Goal: Book appointment/travel/reservation

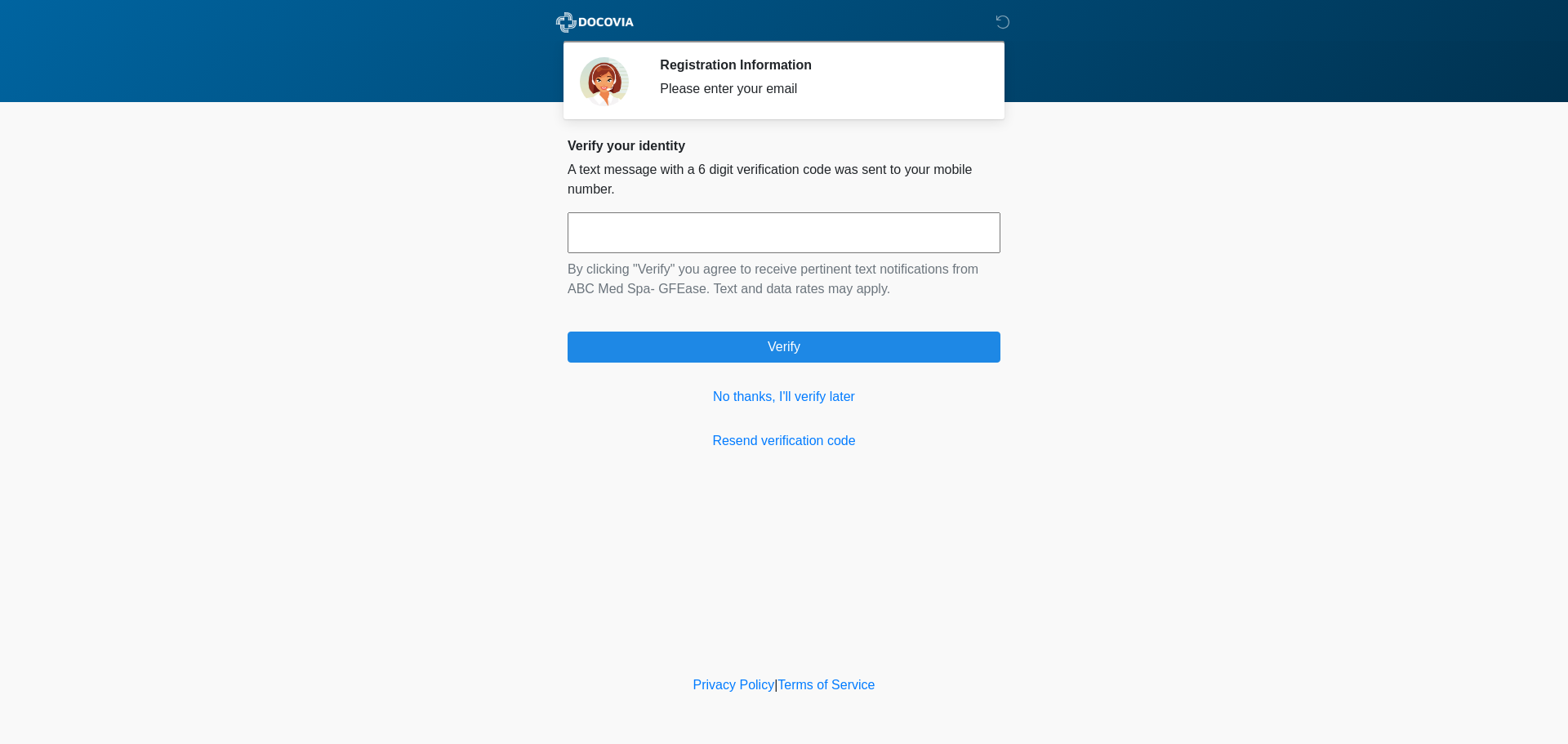
click at [836, 235] on input "text" at bounding box center [784, 233] width 433 height 41
type input "******"
click at [794, 392] on link "No thanks, I'll verify later" at bounding box center [784, 396] width 433 height 20
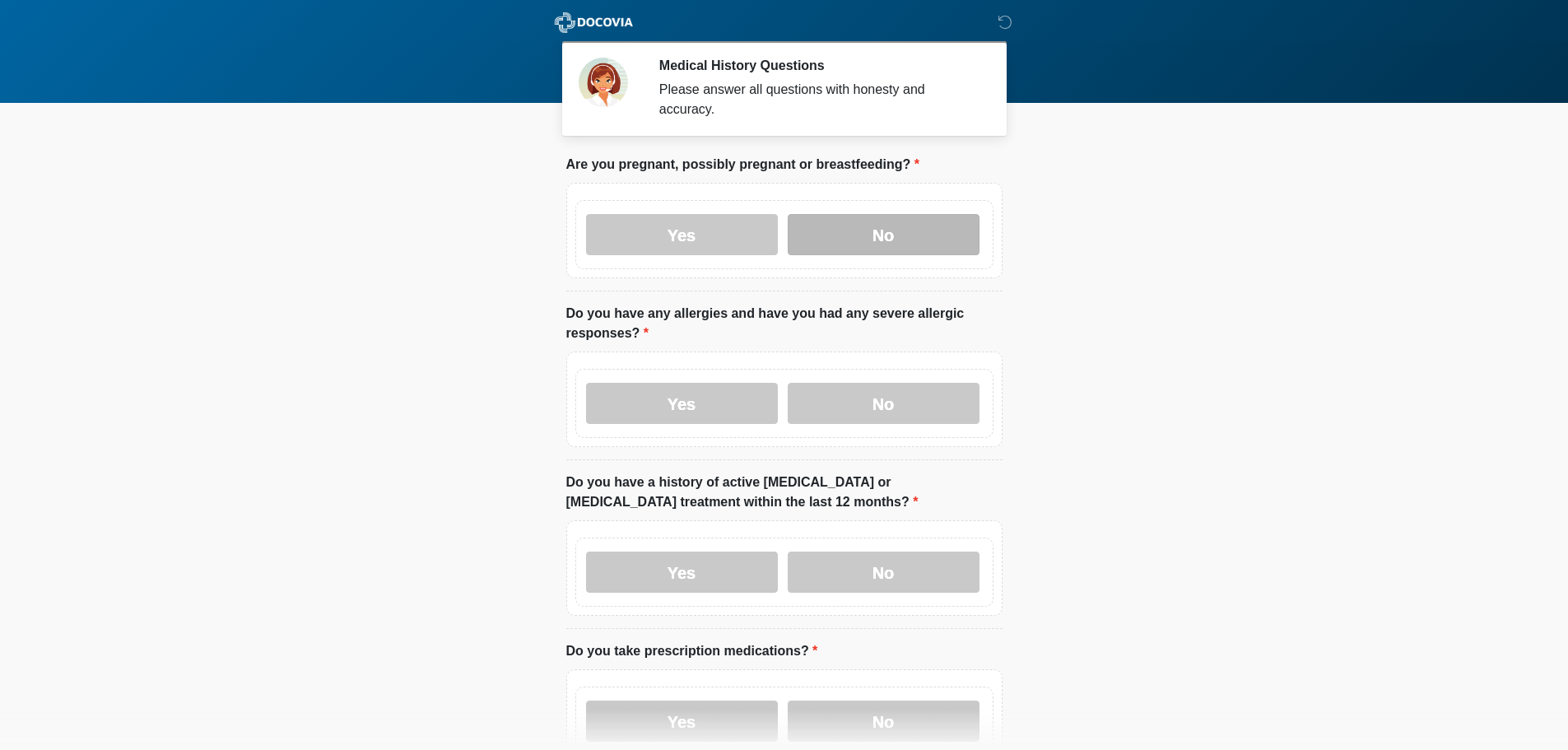
click at [876, 214] on label "No" at bounding box center [883, 235] width 192 height 41
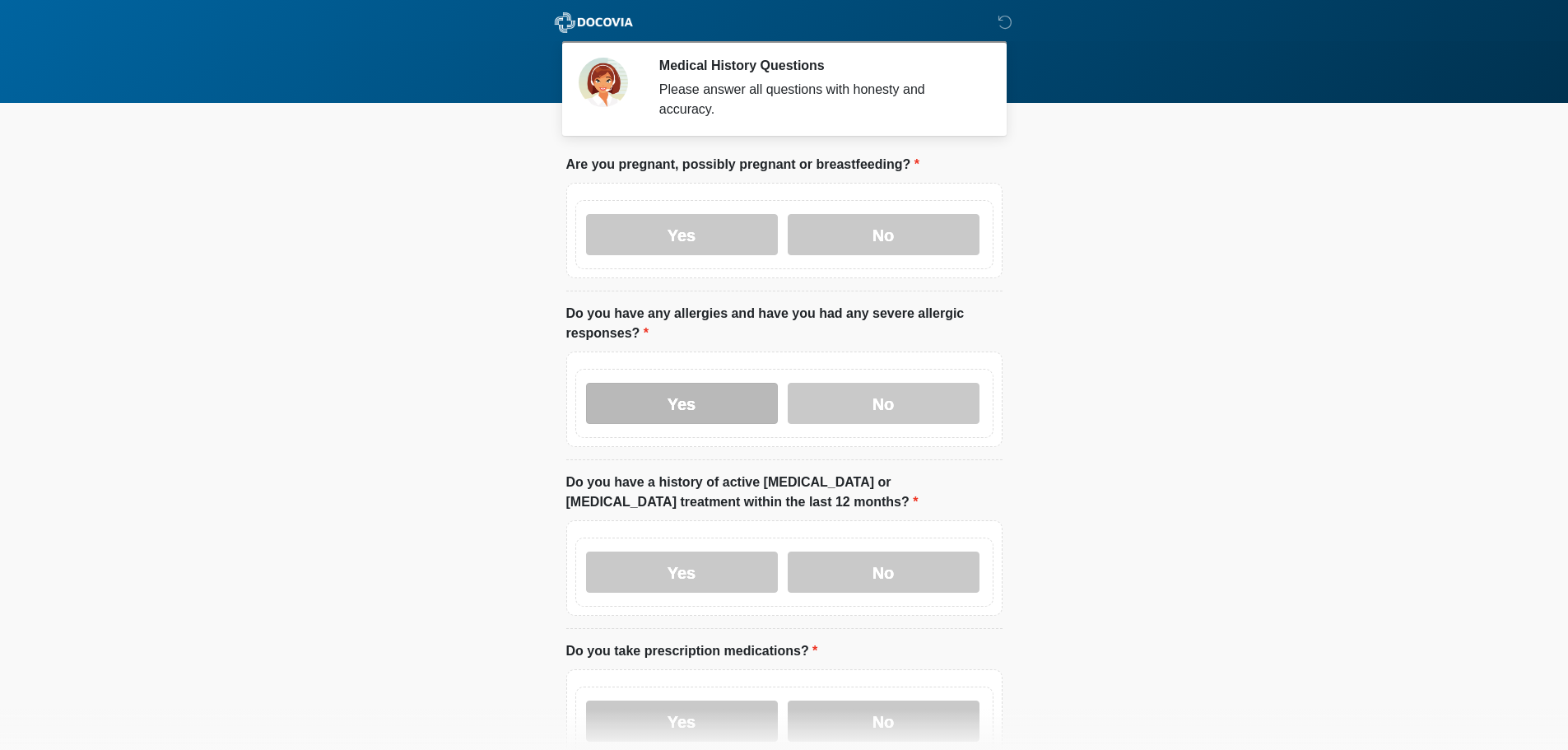
click at [724, 393] on label "Yes" at bounding box center [681, 404] width 192 height 41
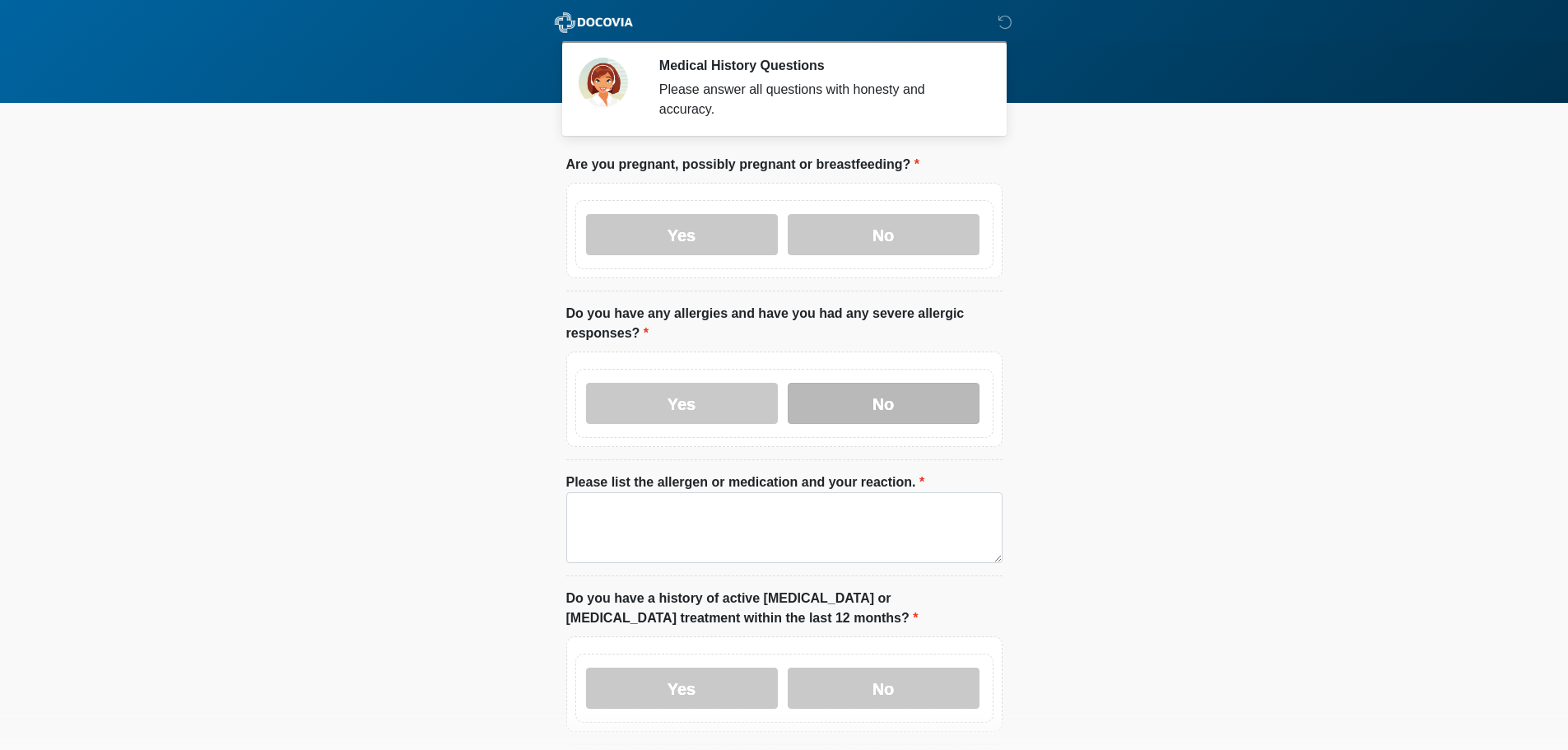
click at [893, 383] on label "No" at bounding box center [883, 404] width 192 height 41
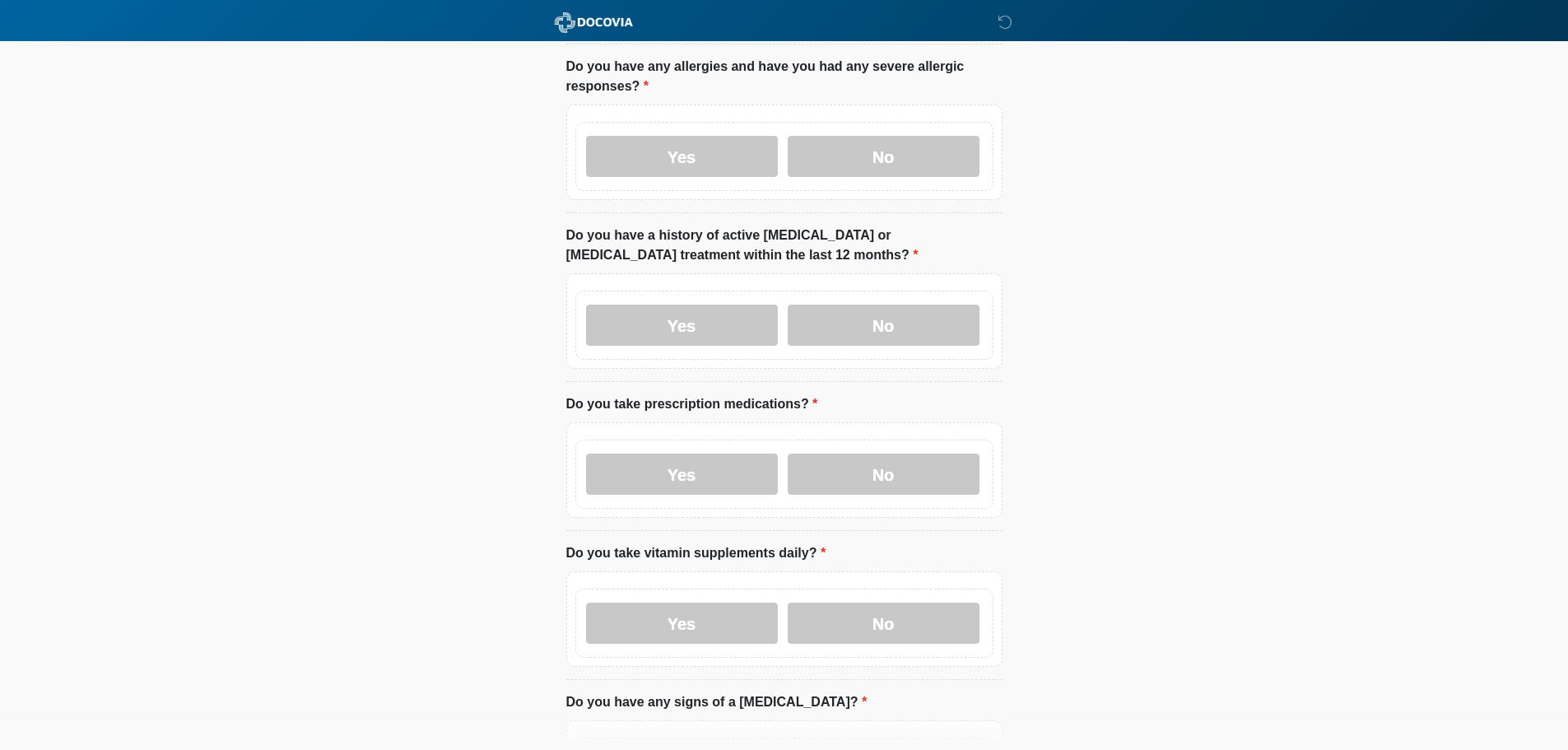
scroll to position [329, 0]
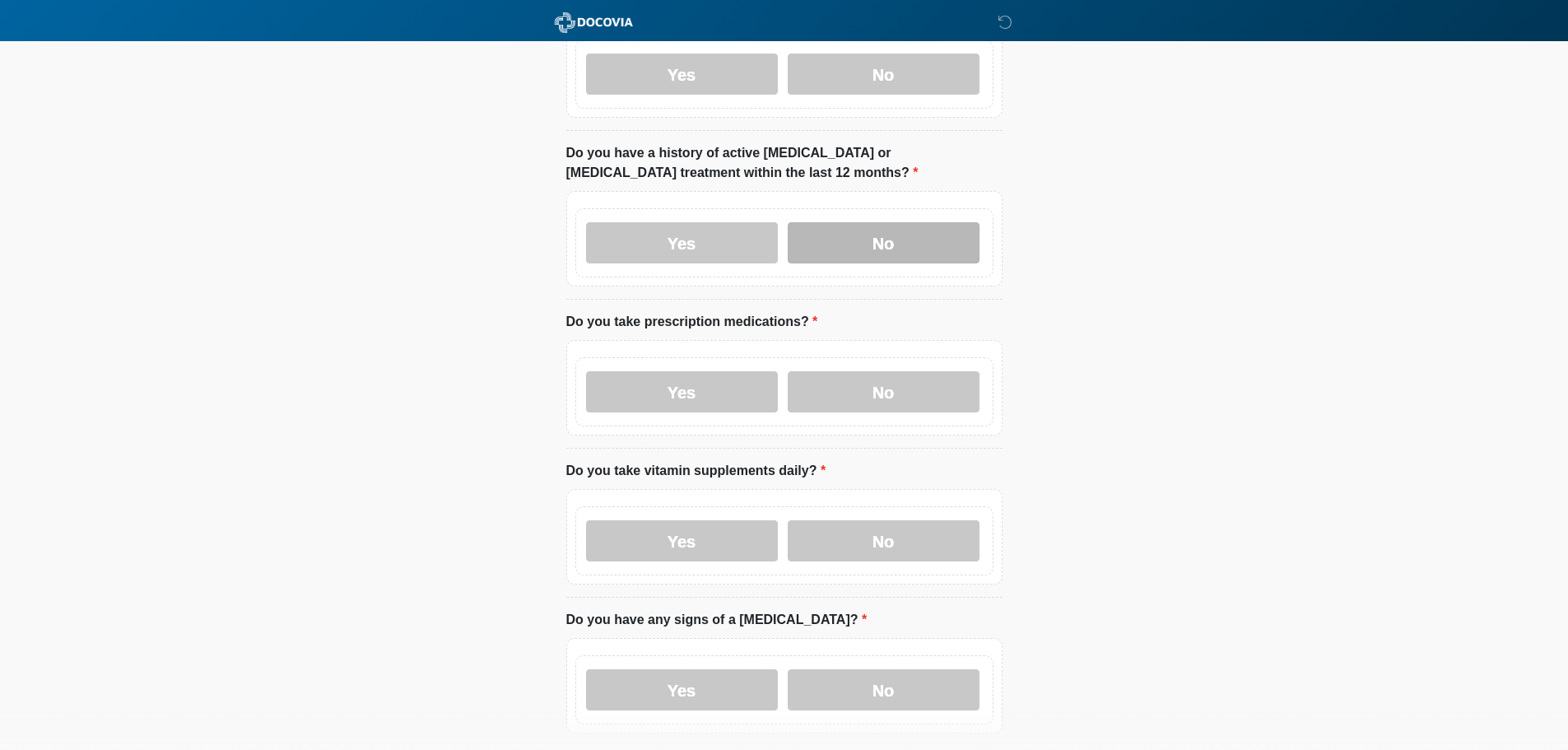
click at [930, 223] on label "No" at bounding box center [883, 243] width 192 height 41
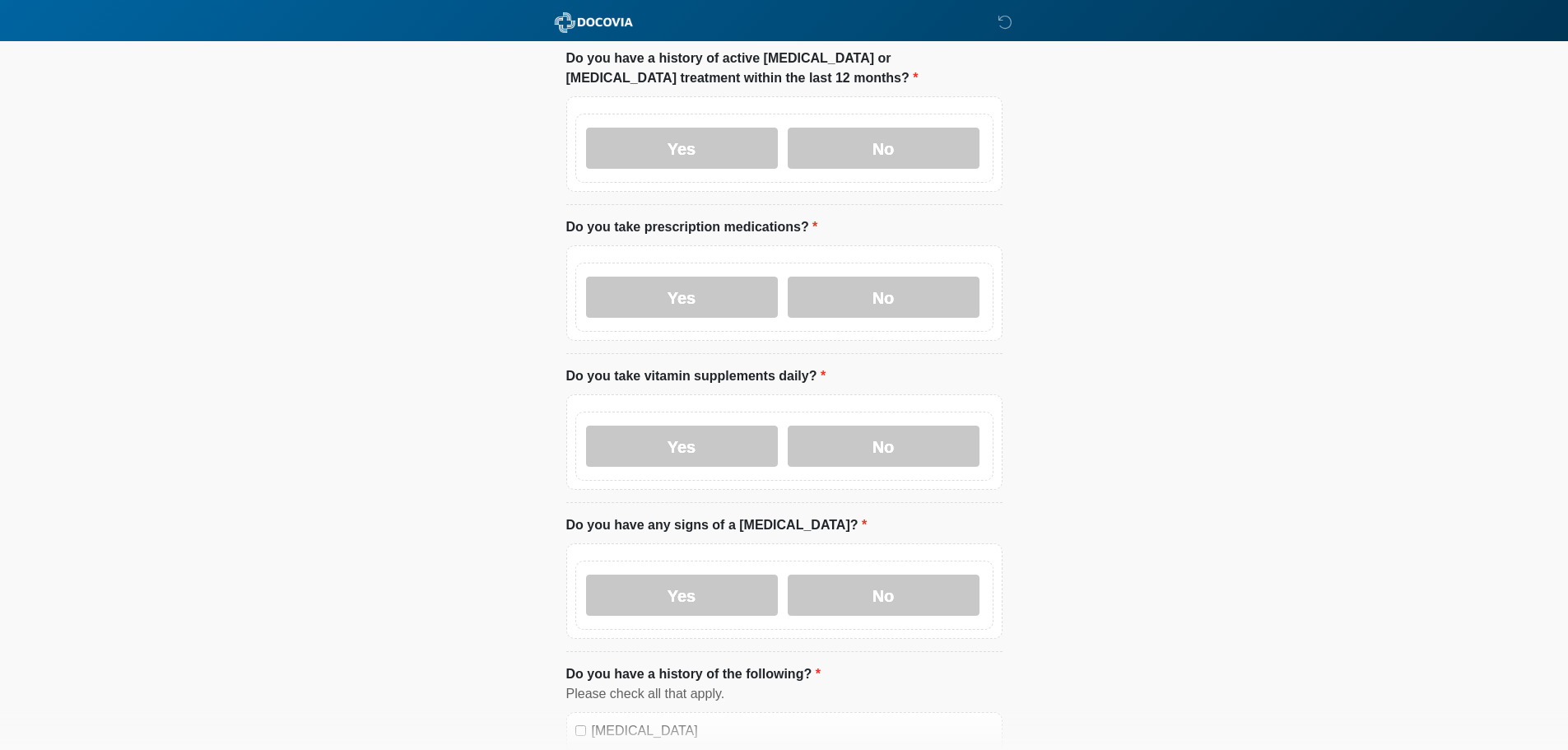
scroll to position [494, 0]
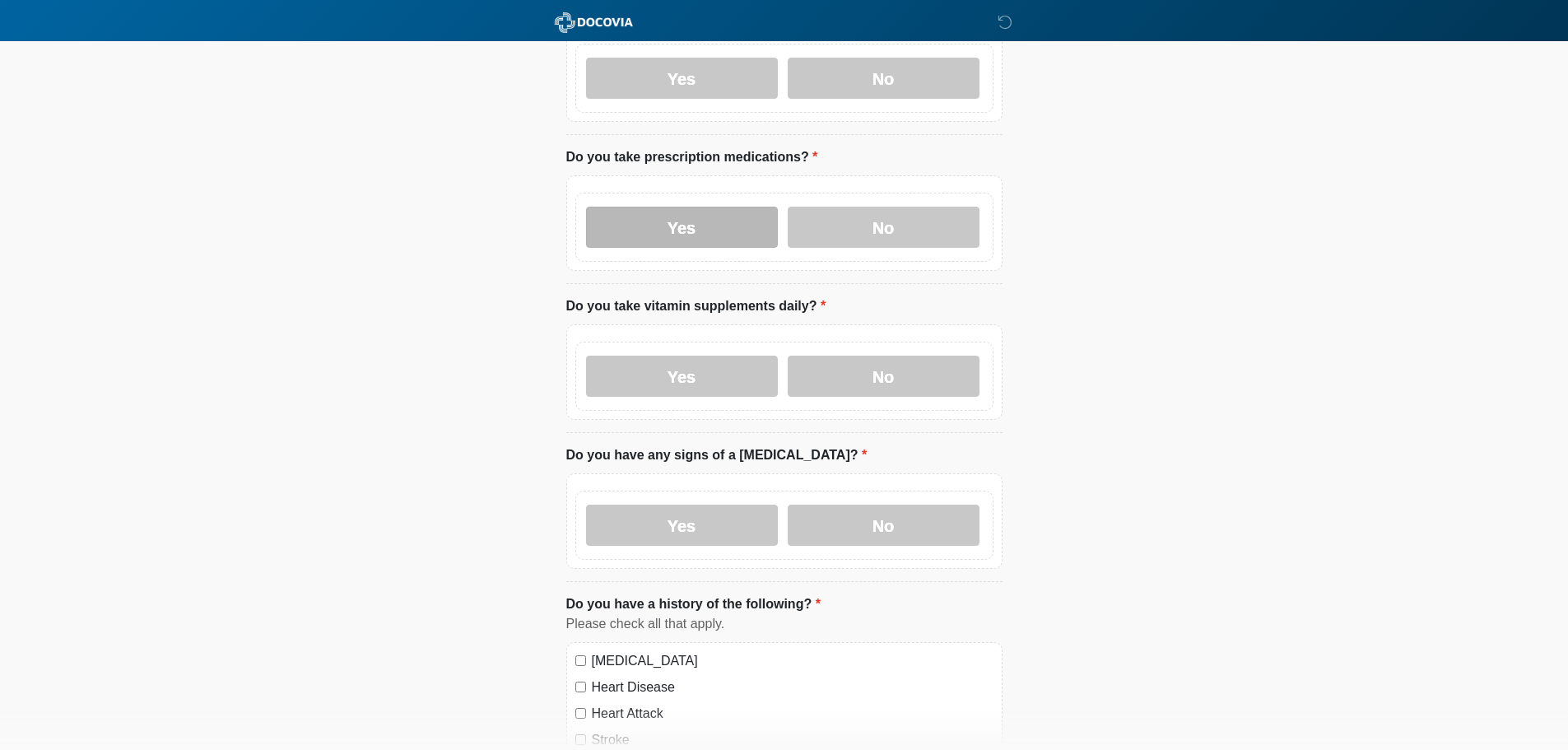
click at [729, 207] on label "Yes" at bounding box center [681, 228] width 192 height 41
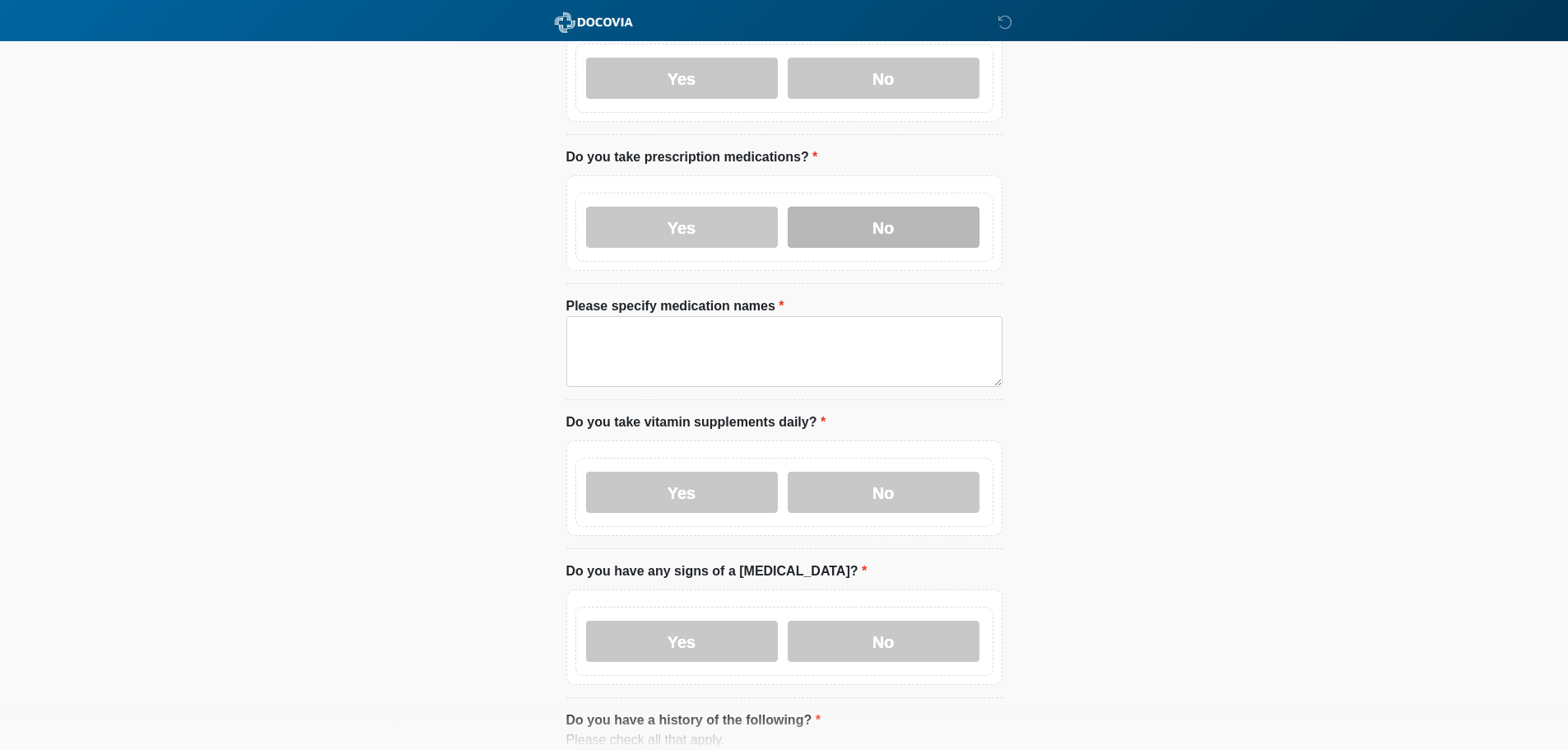
click at [860, 207] on label "No" at bounding box center [883, 228] width 192 height 41
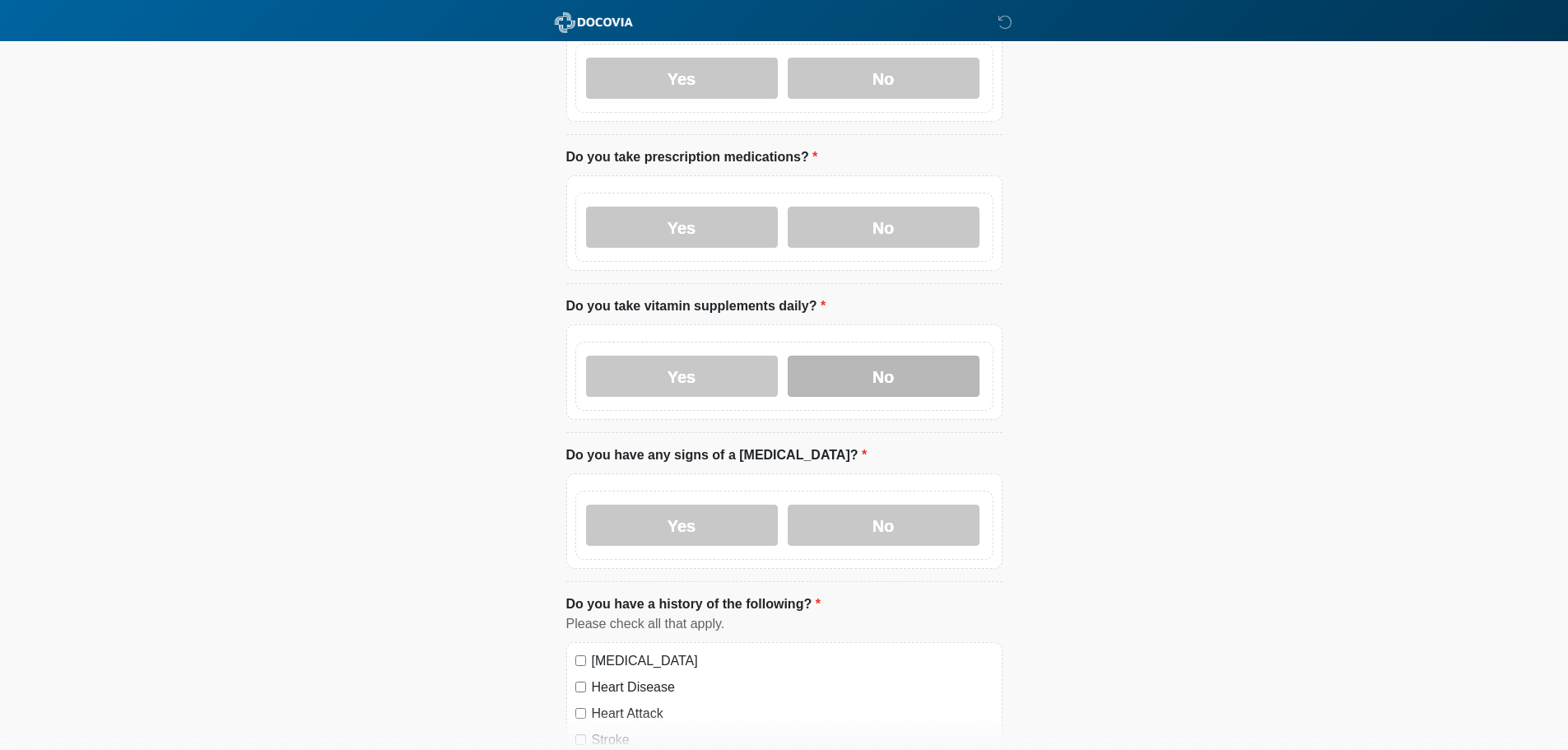
click at [865, 364] on label "No" at bounding box center [883, 376] width 192 height 41
click at [876, 507] on label "No" at bounding box center [883, 525] width 192 height 41
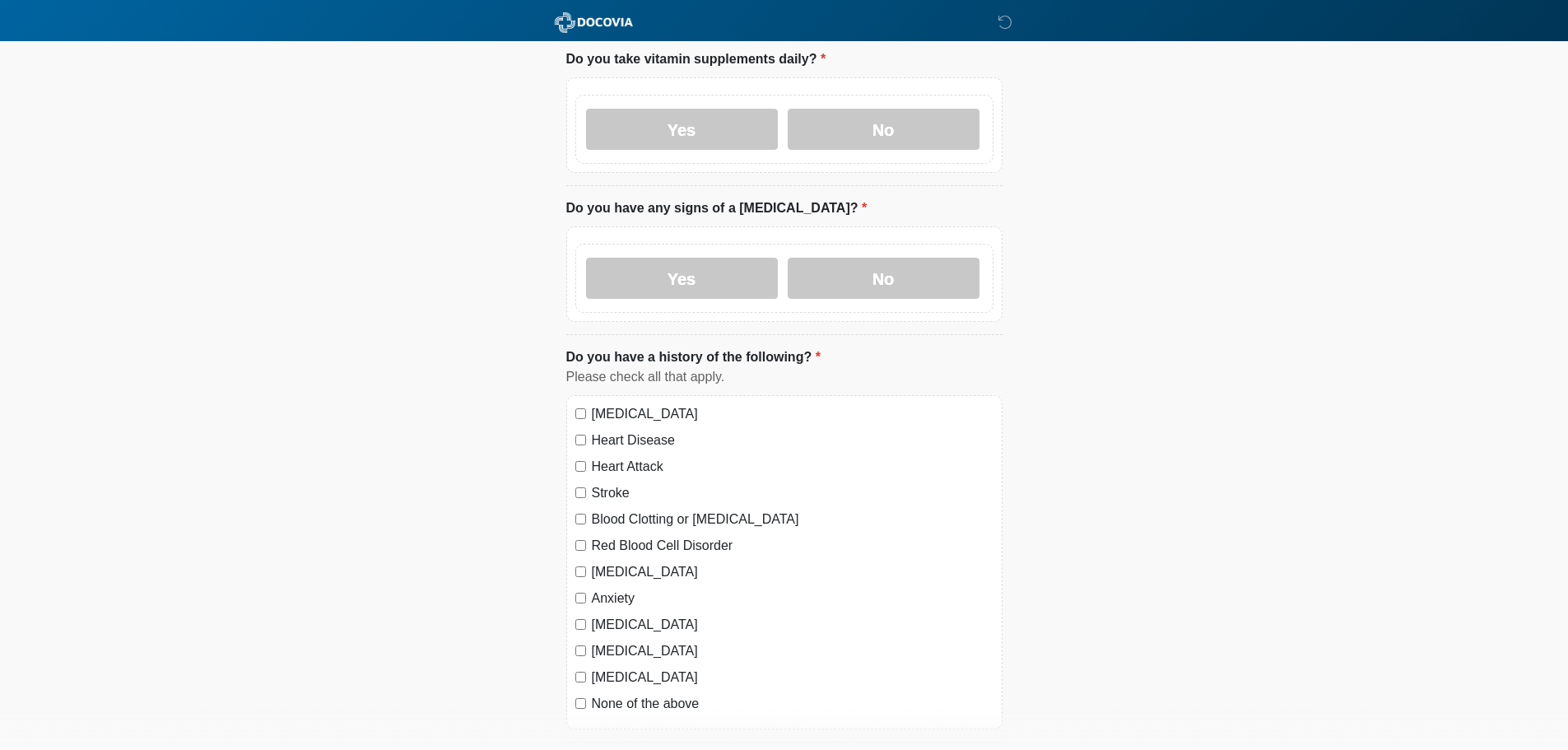
scroll to position [823, 0]
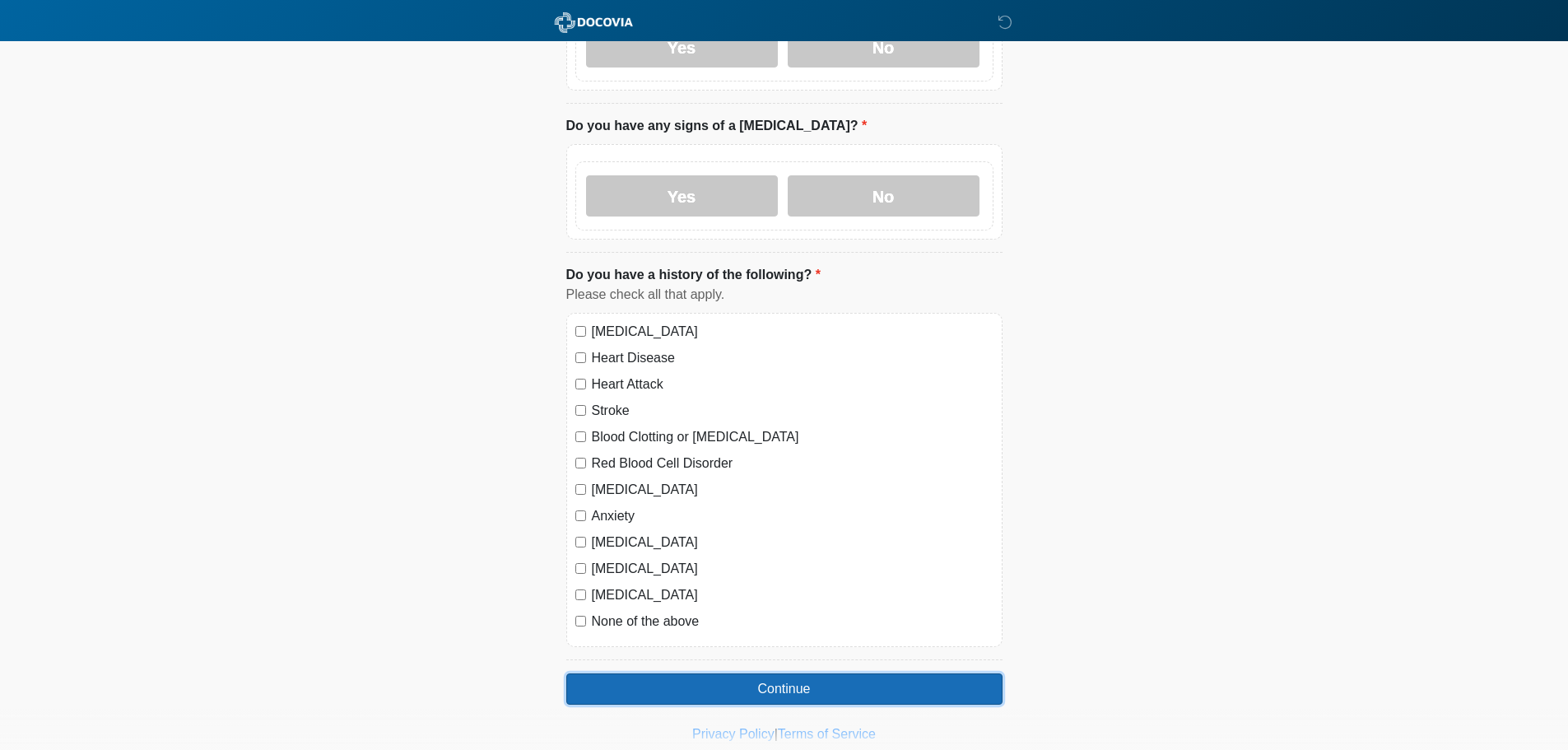
click at [804, 674] on button "Continue" at bounding box center [784, 689] width 436 height 31
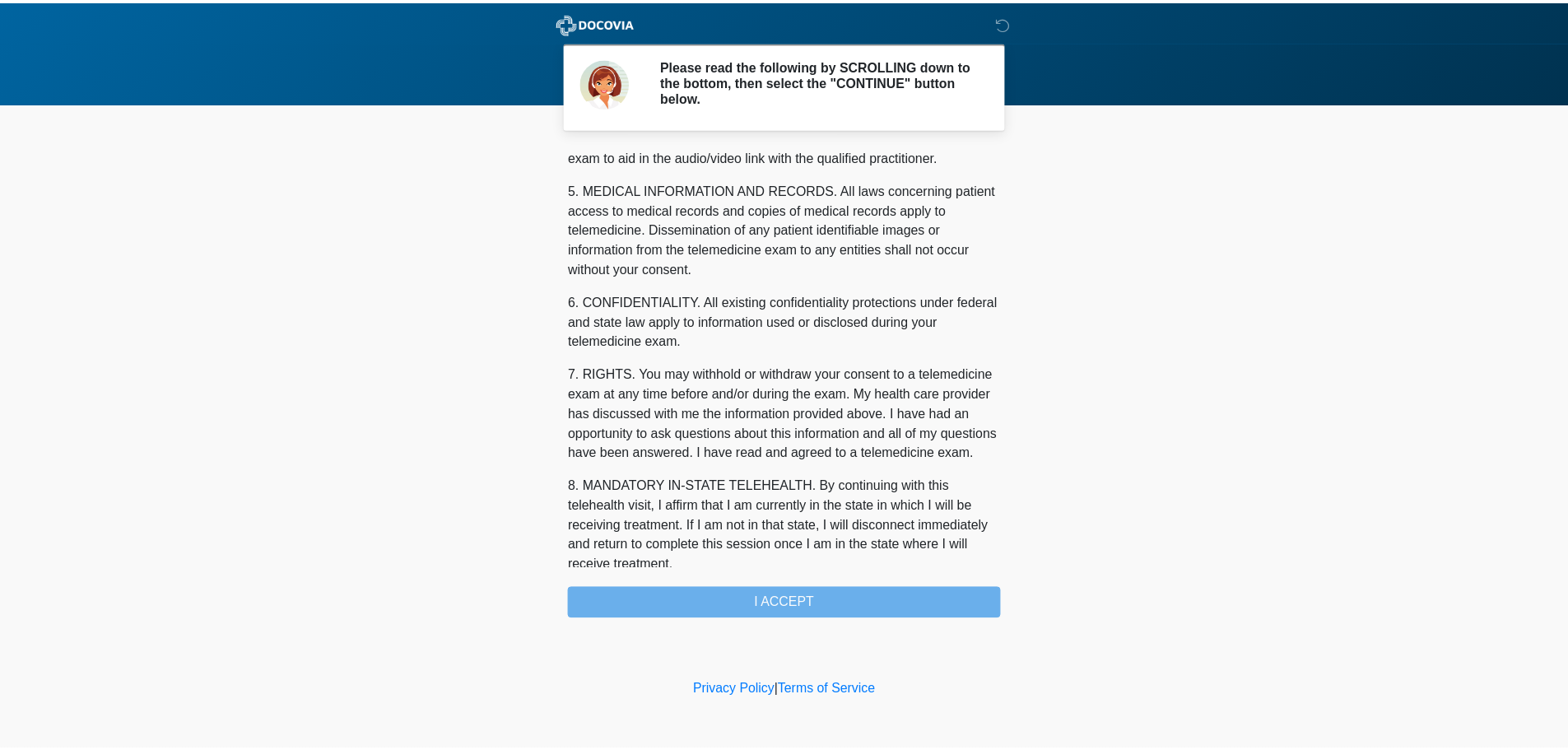
scroll to position [554, 0]
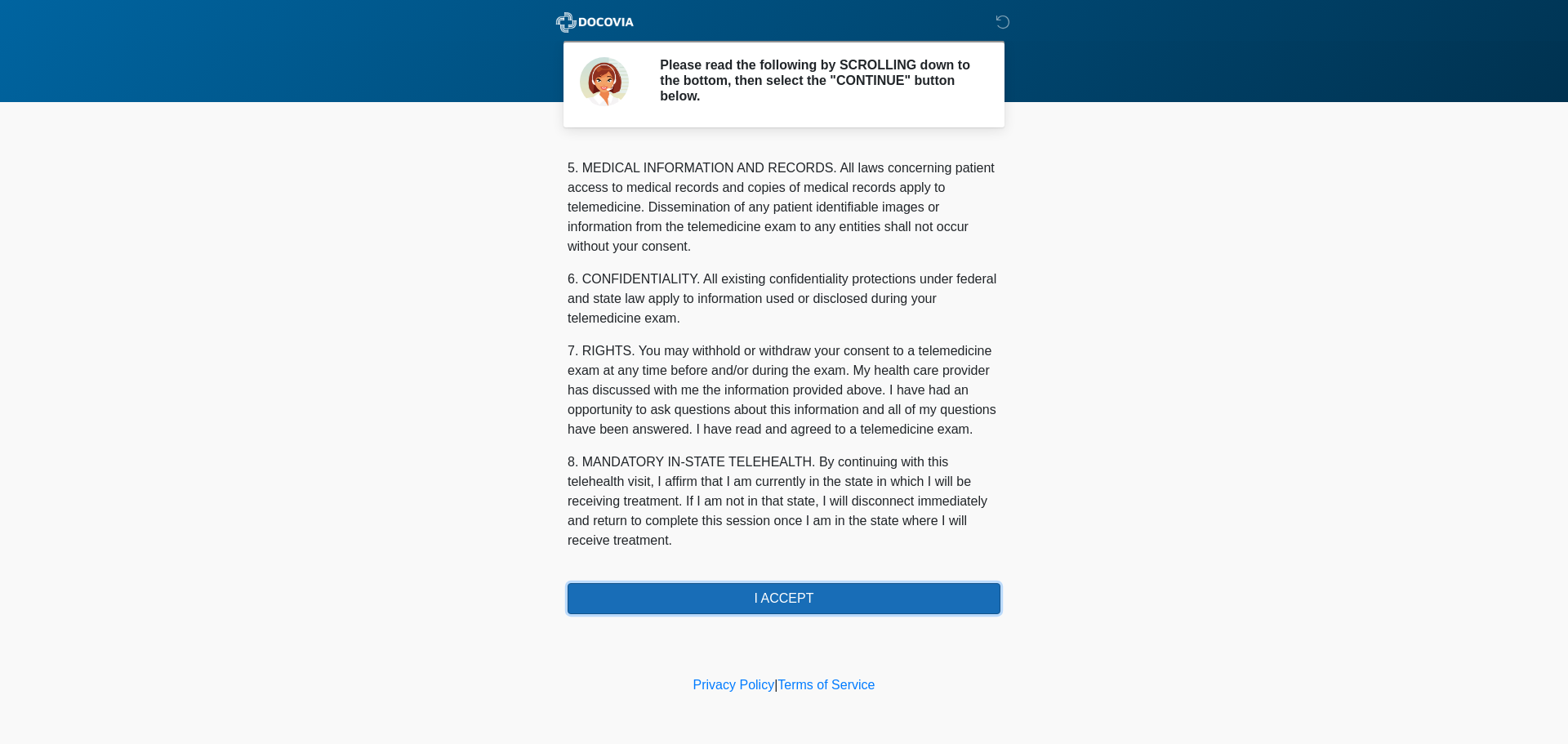
click at [775, 594] on button "I ACCEPT" at bounding box center [784, 598] width 433 height 31
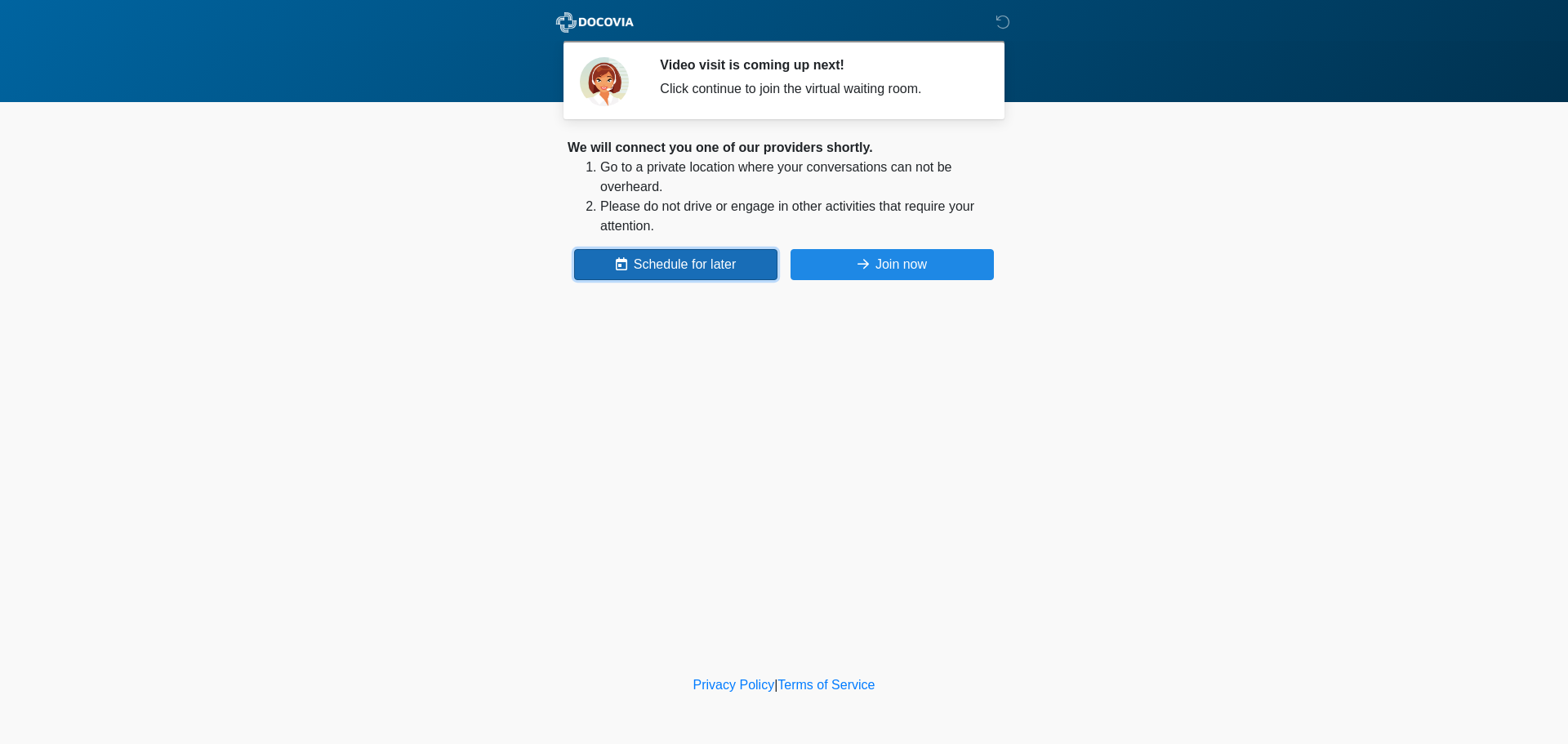
click at [646, 257] on button "Schedule for later" at bounding box center [676, 264] width 204 height 31
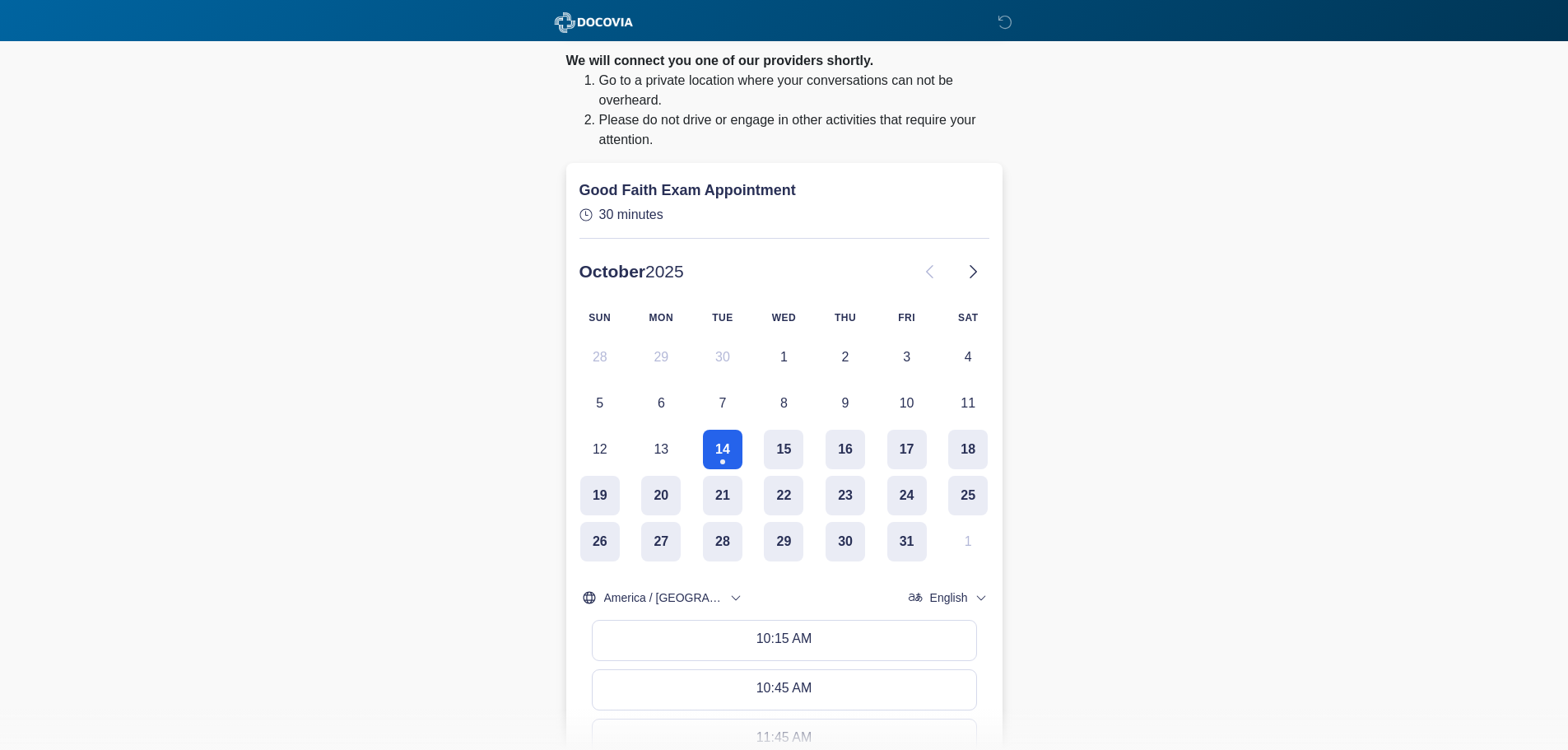
scroll to position [247, 0]
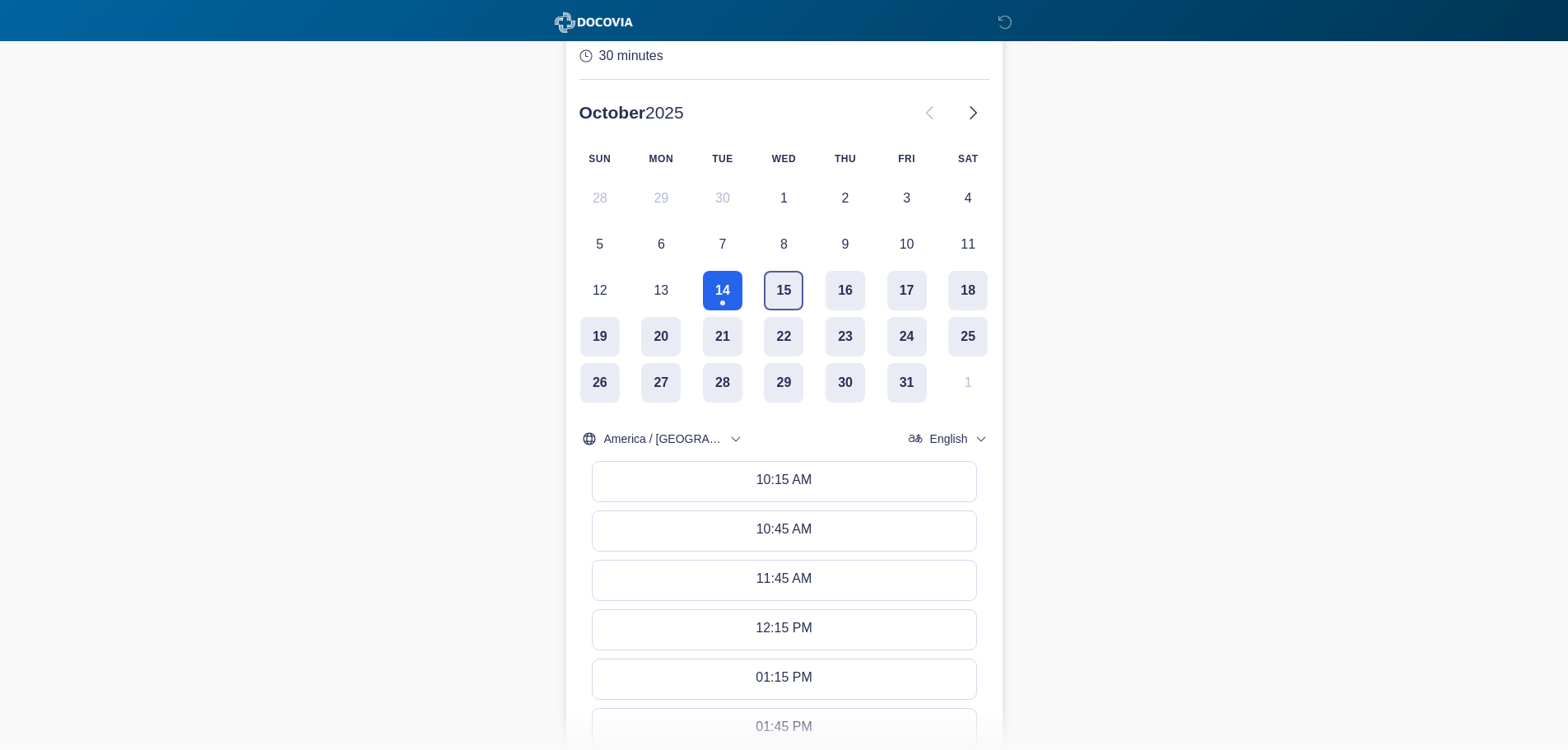
click at [768, 295] on button "15" at bounding box center [784, 290] width 40 height 40
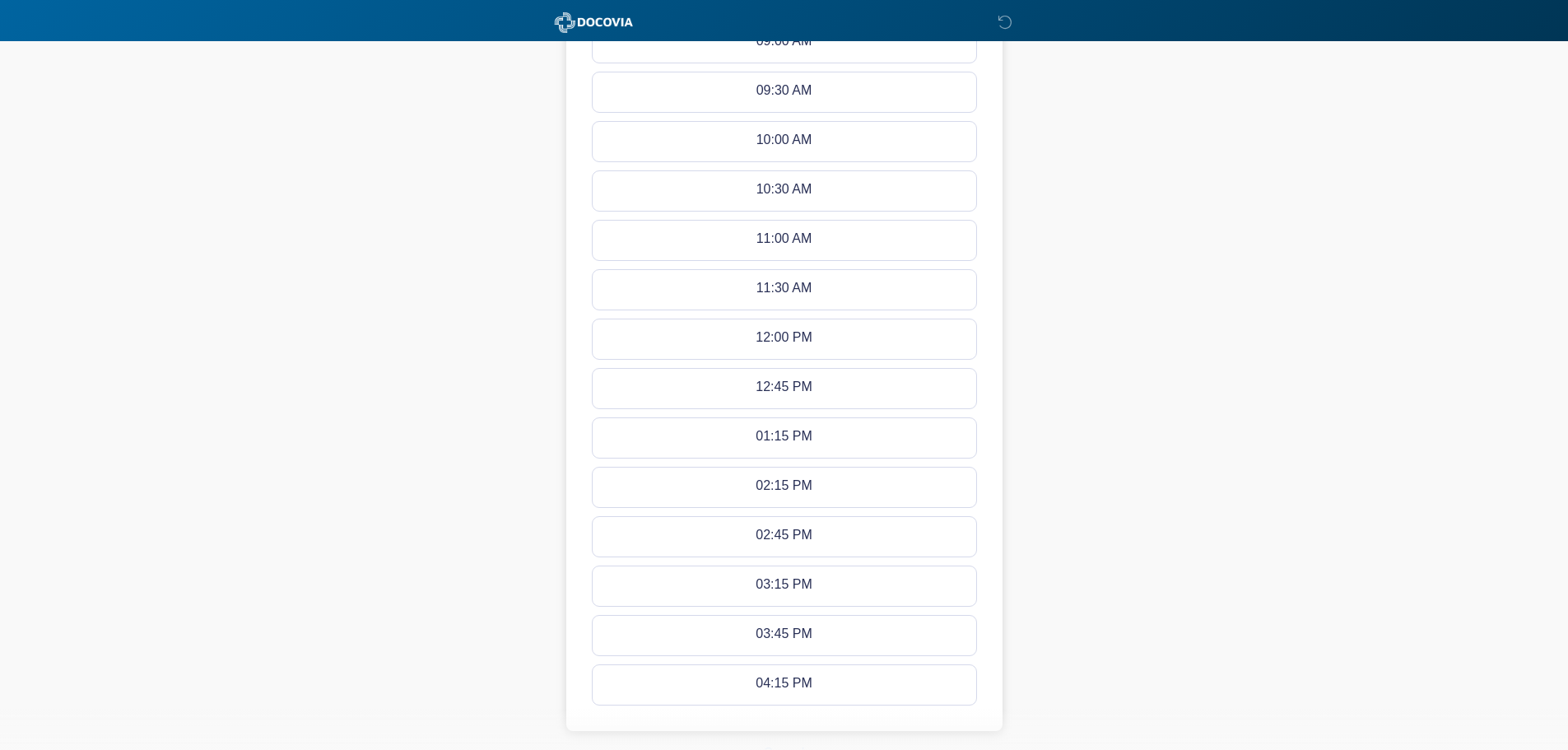
scroll to position [791, 0]
click at [792, 654] on button "Cancel" at bounding box center [784, 648] width 63 height 31
